Goal: Information Seeking & Learning: Learn about a topic

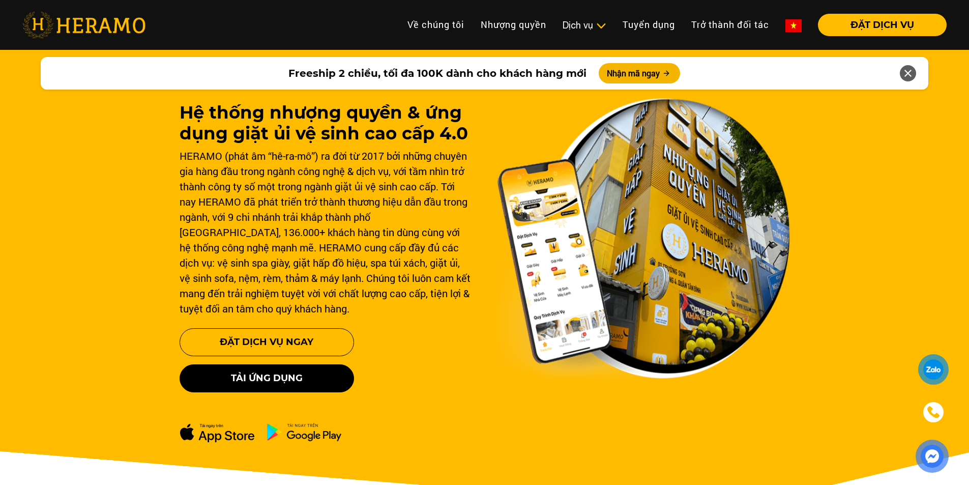
click at [907, 72] on icon at bounding box center [908, 73] width 12 height 18
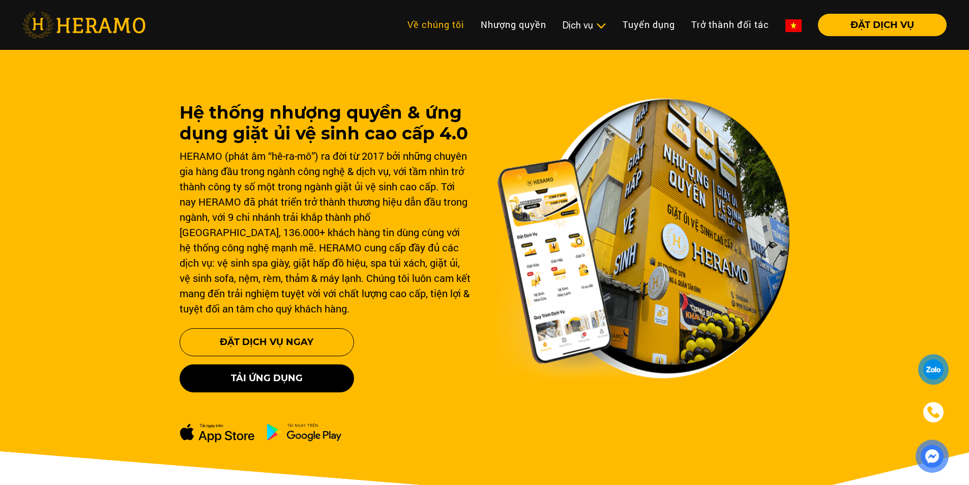
click at [444, 19] on link "Về chúng tôi" at bounding box center [435, 25] width 73 height 22
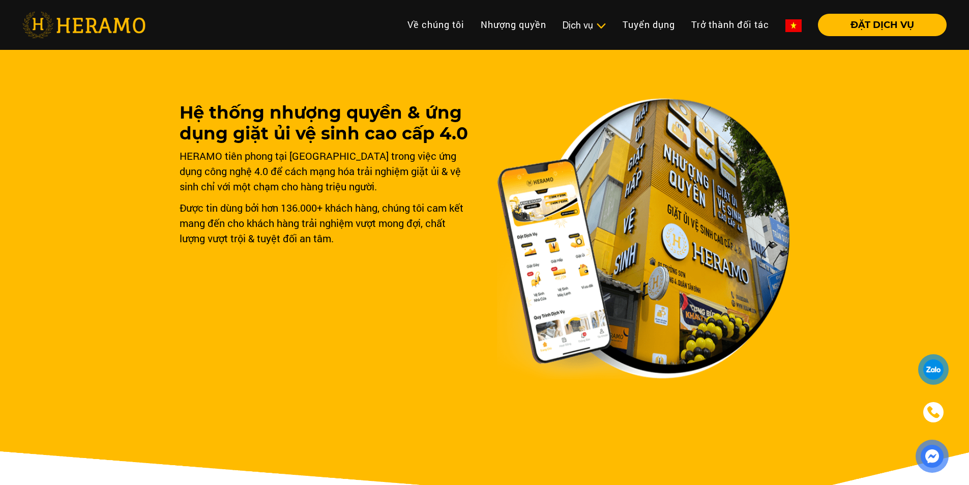
click at [122, 30] on img at bounding box center [83, 25] width 123 height 26
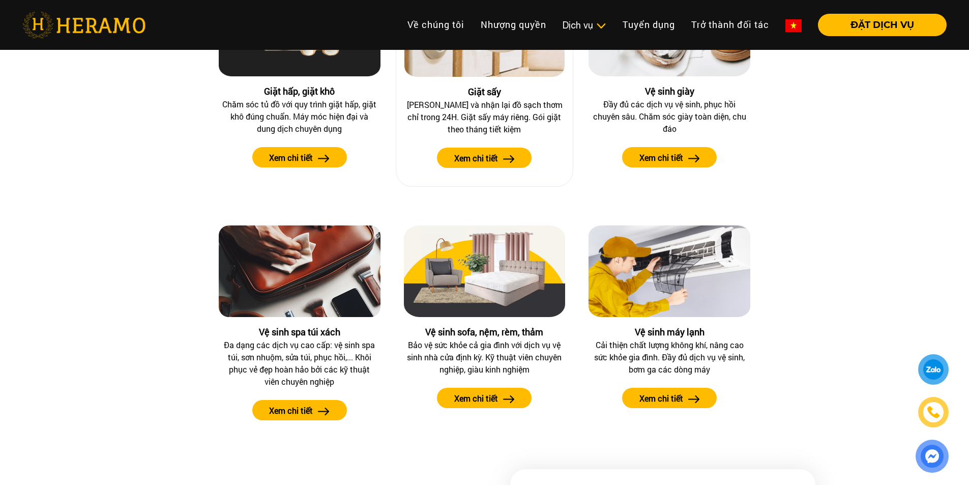
scroll to position [916, 0]
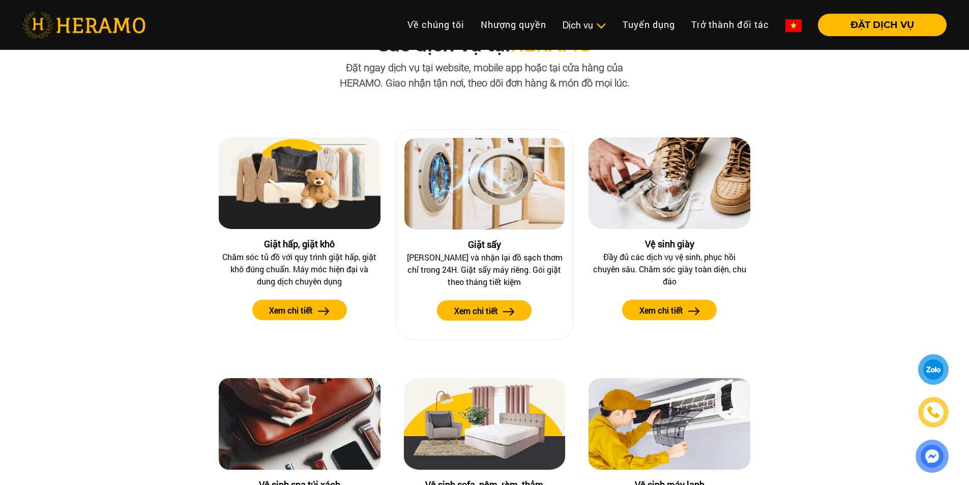
click at [502, 198] on img at bounding box center [485, 184] width 161 height 92
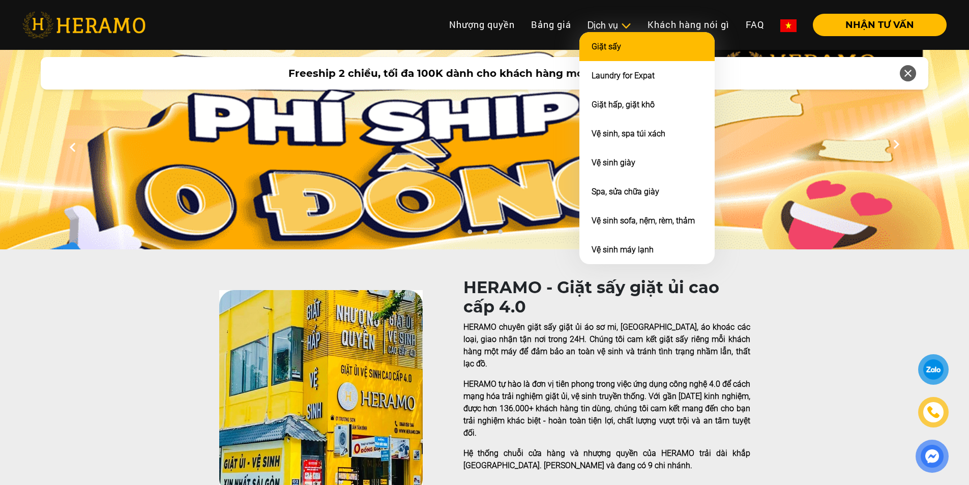
click at [618, 52] on li "Giặt sấy" at bounding box center [647, 46] width 135 height 29
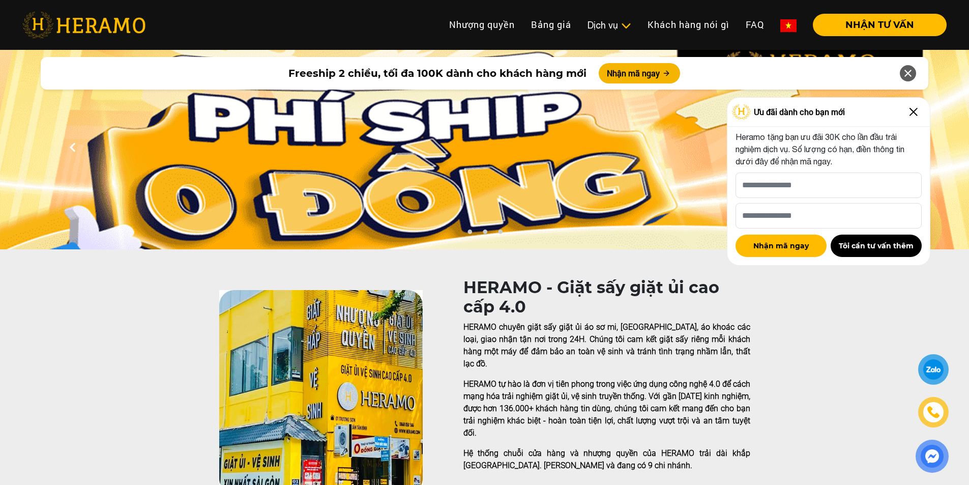
click at [118, 27] on img at bounding box center [83, 25] width 123 height 26
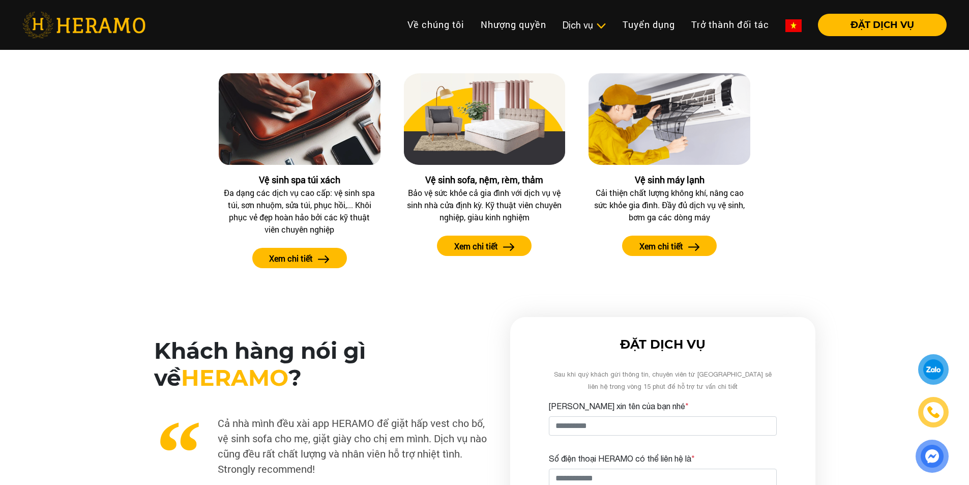
scroll to position [916, 0]
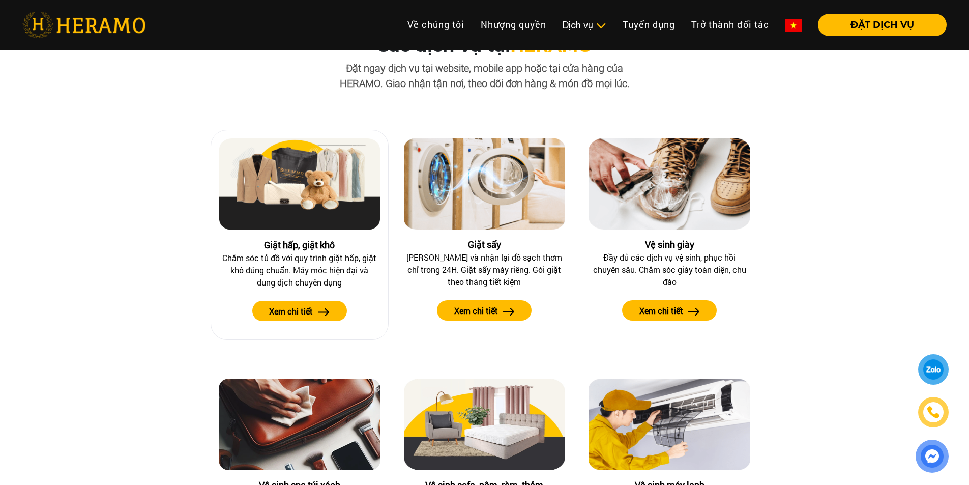
click at [338, 233] on div at bounding box center [299, 188] width 161 height 100
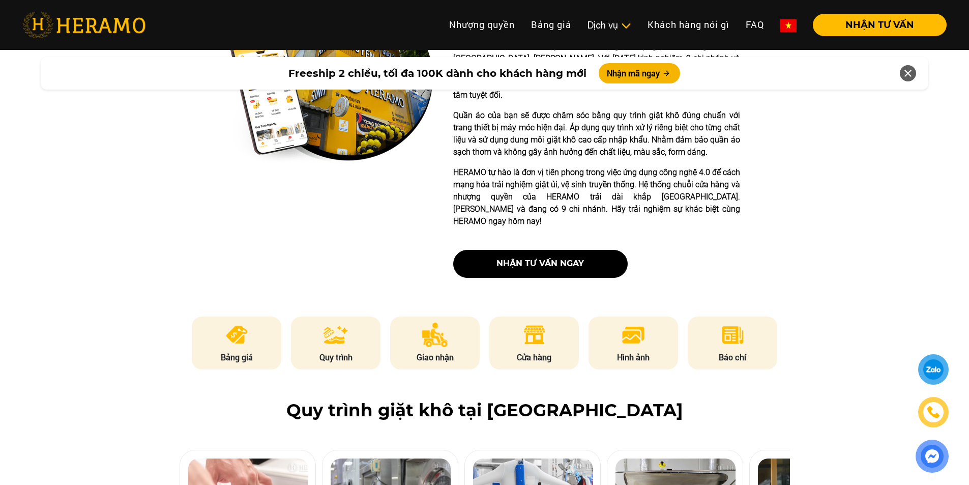
scroll to position [458, 0]
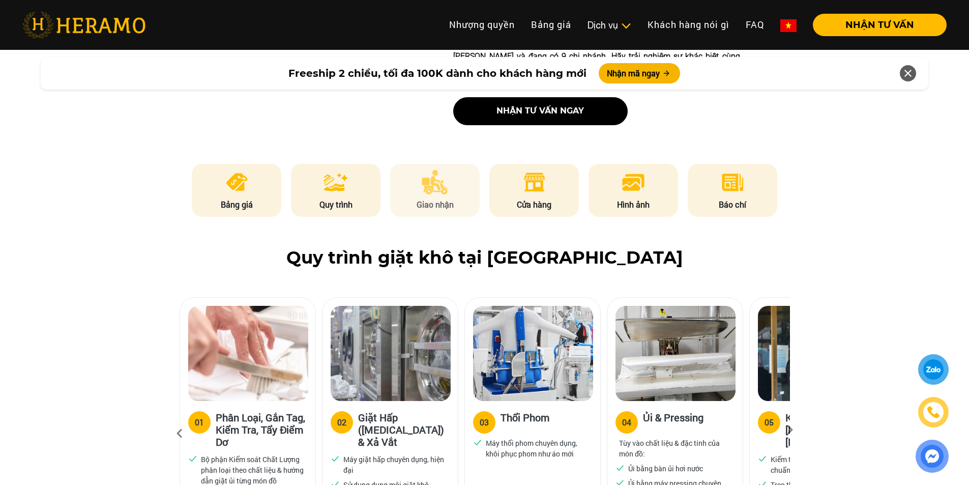
click at [414, 198] on p "Giao nhận" at bounding box center [435, 204] width 90 height 12
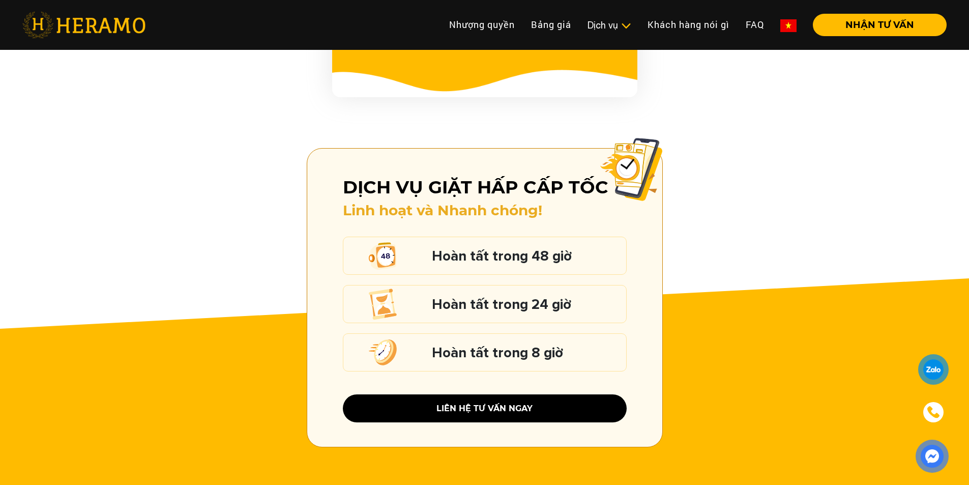
scroll to position [1165, 0]
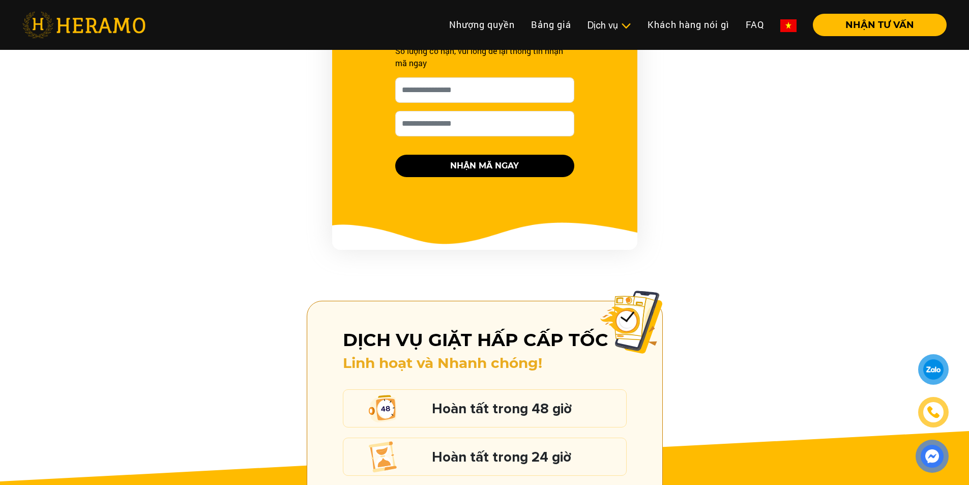
click at [138, 26] on img at bounding box center [83, 25] width 123 height 26
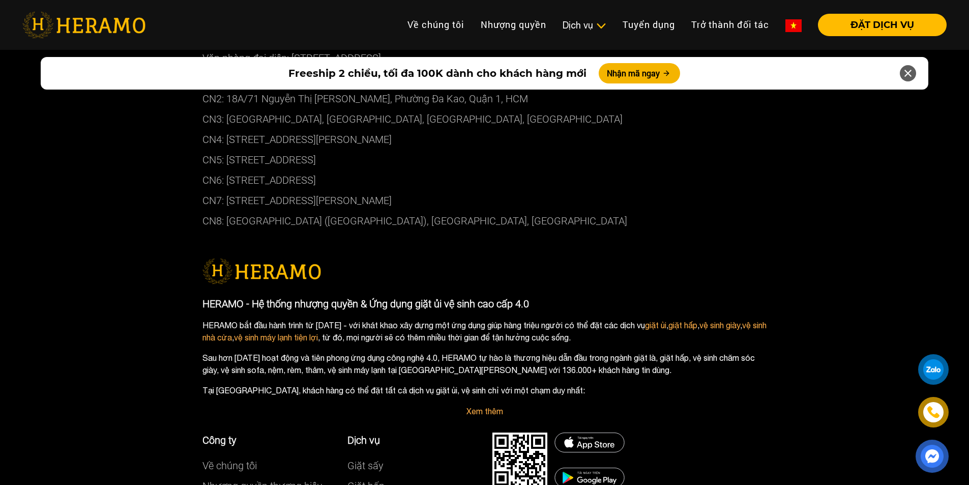
scroll to position [5673, 0]
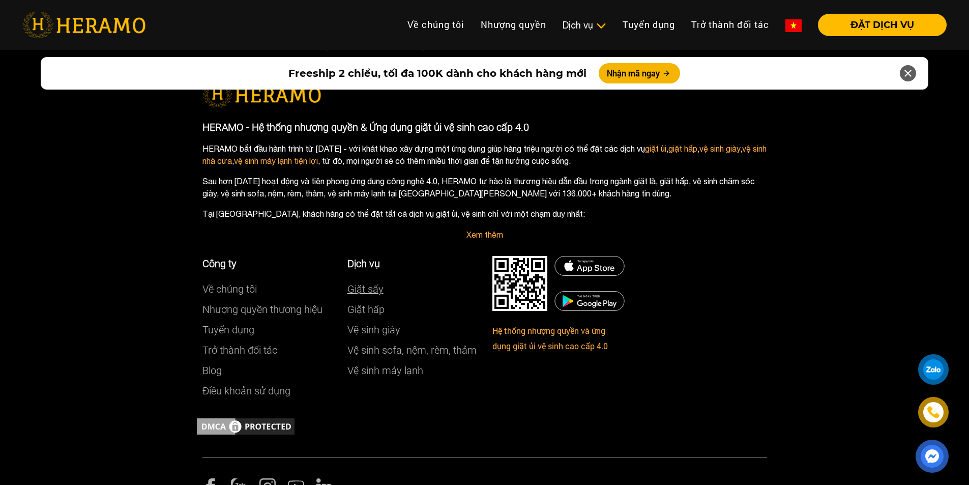
click at [377, 283] on link "Giặt sấy" at bounding box center [366, 289] width 36 height 12
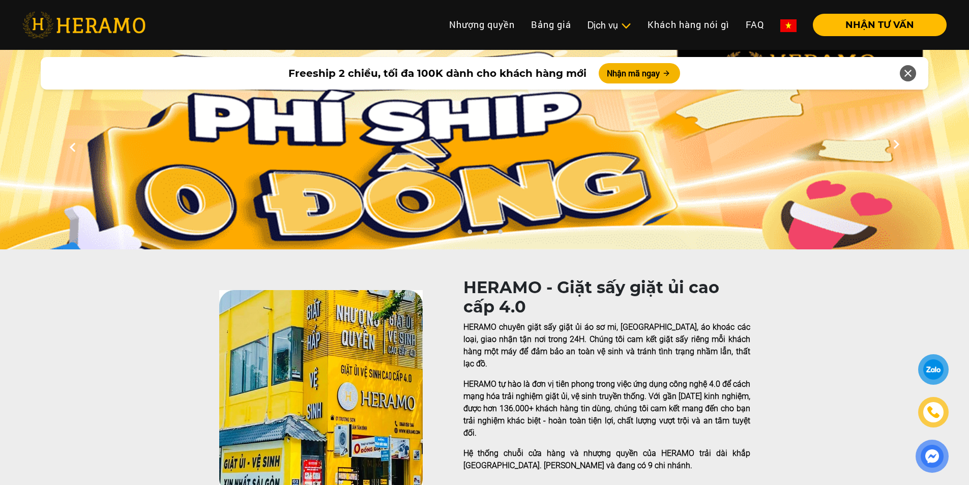
scroll to position [458, 0]
